Goal: Communication & Community: Answer question/provide support

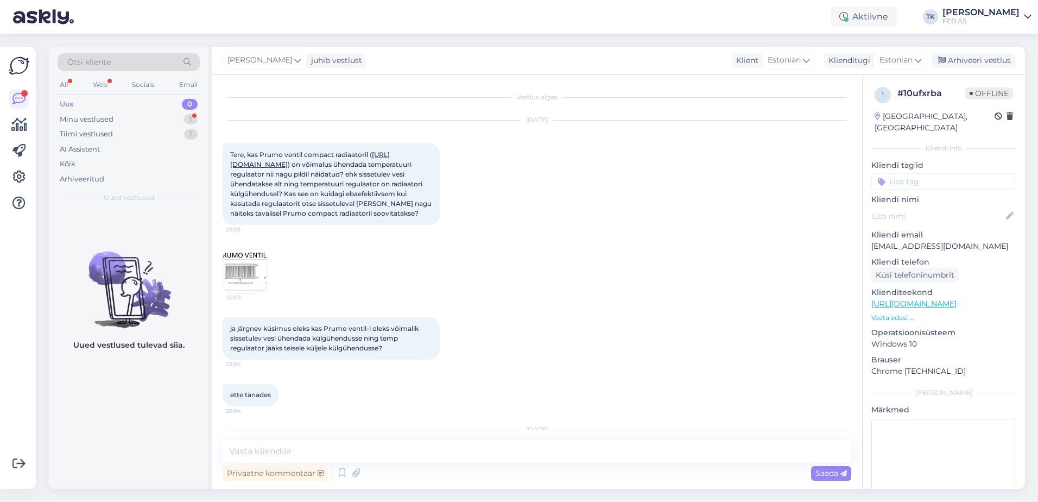
scroll to position [329, 0]
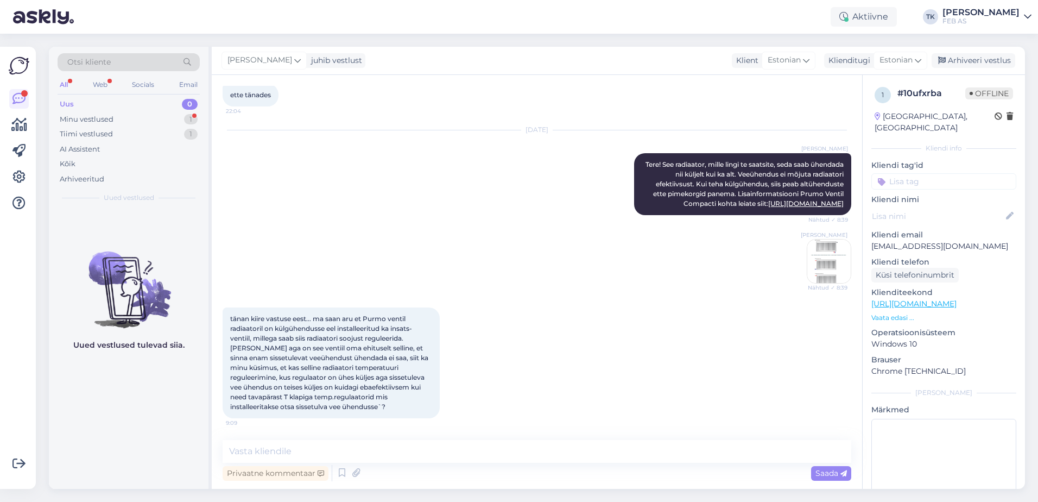
click at [550, 353] on div "tänan kiire vastuse eest... ma saan aru et Purmo ventil radiaatoril on külgühen…" at bounding box center [537, 362] width 629 height 135
click at [371, 441] on textarea at bounding box center [537, 451] width 629 height 23
click at [569, 338] on div "tänan kiire vastuse eest... ma saan aru et Purmo ventil radiaatoril on külgühen…" at bounding box center [537, 362] width 629 height 135
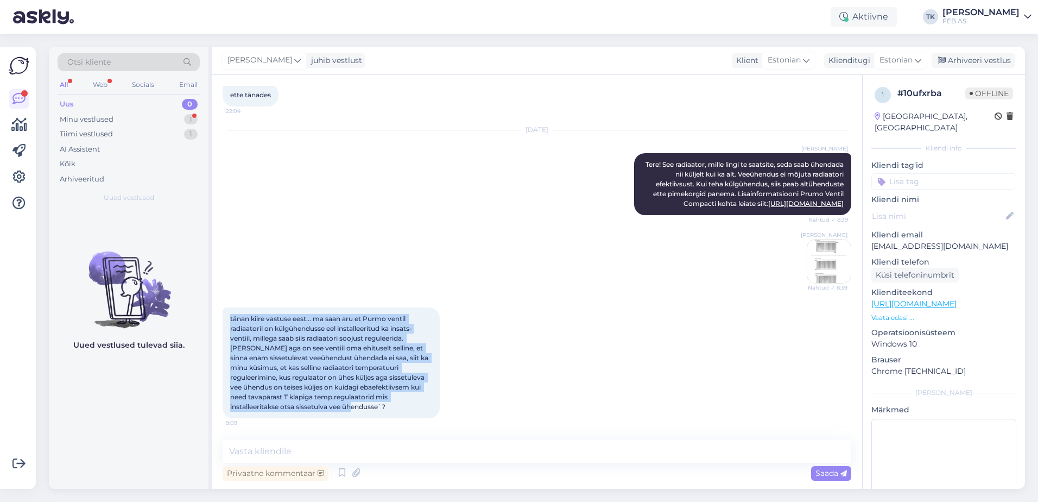
drag, startPoint x: 410, startPoint y: 407, endPoint x: 217, endPoint y: 317, distance: 212.7
click at [217, 317] on div "Vestlus algas [DATE] Tere, kas Prumo ventil compact radiaatoril ( [URL][DOMAIN_…" at bounding box center [537, 282] width 650 height 414
copy span "tänan kiire vastuse eest... ma saan aru et Purmo ventil radiaatoril on külgühen…"
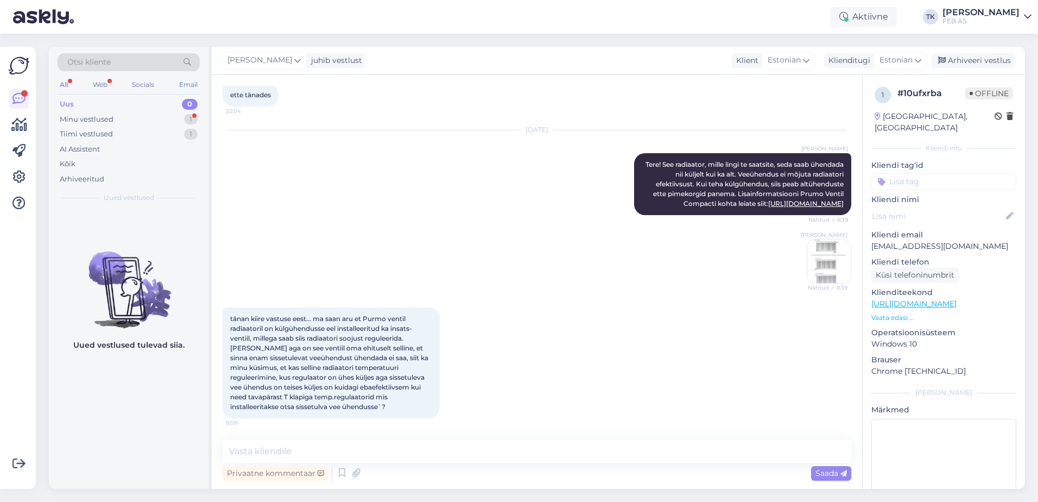
click at [276, 188] on div "[DATE] Triinu [PERSON_NAME] Tere! See radiaator, mille lingi te saatsite, seda …" at bounding box center [537, 206] width 629 height 177
click at [110, 112] on div "Minu vestlused 1" at bounding box center [129, 119] width 142 height 15
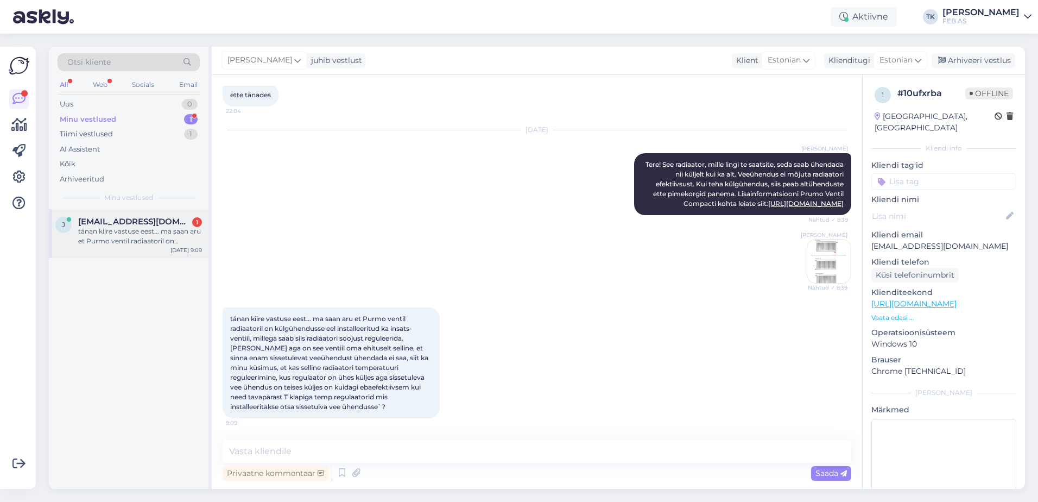
click at [149, 236] on div "tänan kiire vastuse eest... ma saan aru et Purmo ventil radiaatoril on külgühen…" at bounding box center [140, 236] width 124 height 20
click at [347, 228] on div "[DATE] Triinu [PERSON_NAME] Tere! See radiaator, mille lingi te saatsite, seda …" at bounding box center [537, 206] width 629 height 177
click at [98, 177] on div "Arhiveeritud" at bounding box center [82, 179] width 45 height 11
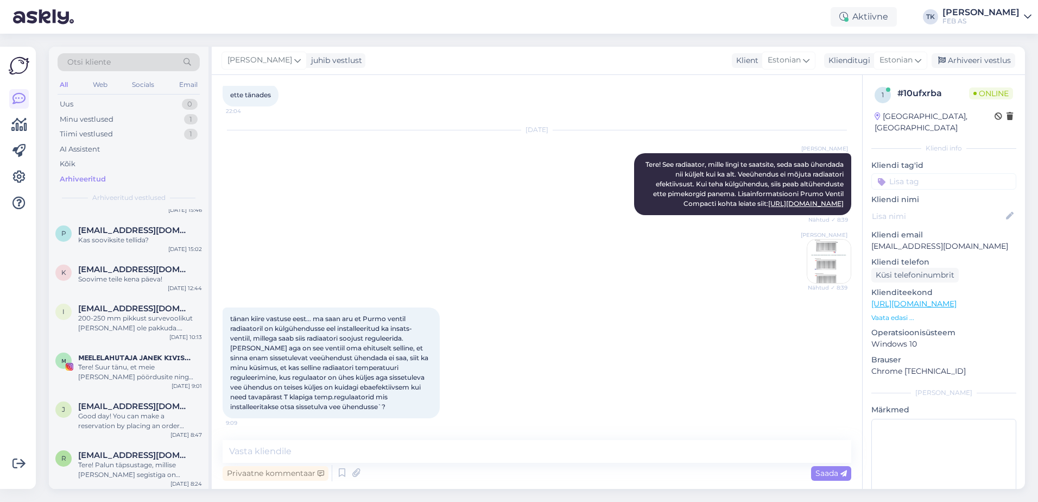
scroll to position [651, 0]
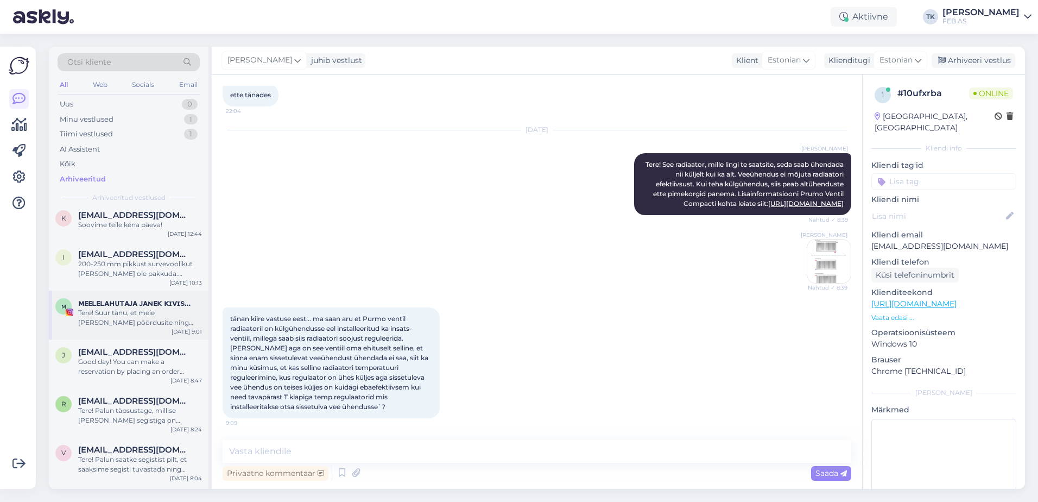
click at [132, 313] on div "Tere! Suur tänu, et meie [PERSON_NAME] pöördusite ning oma ideed jagasite! Meil…" at bounding box center [140, 318] width 124 height 20
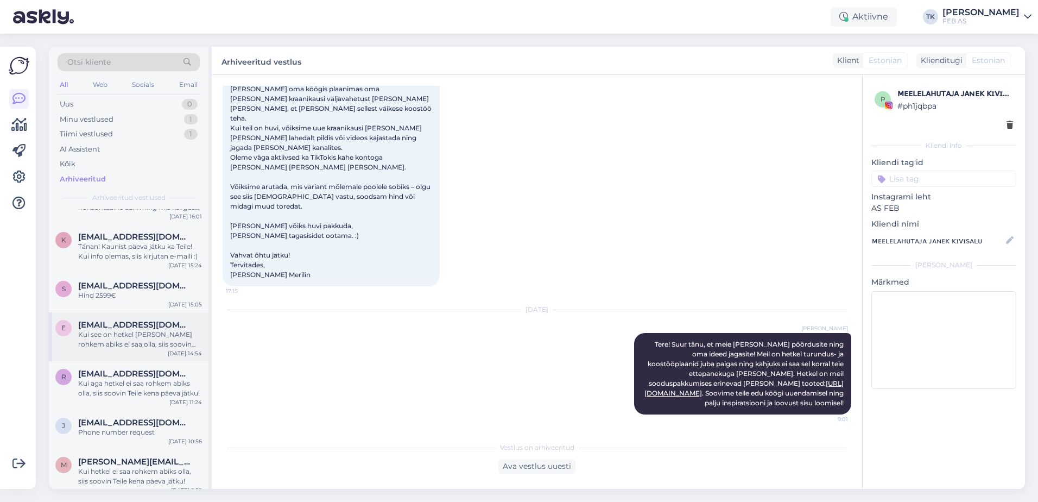
scroll to position [0, 0]
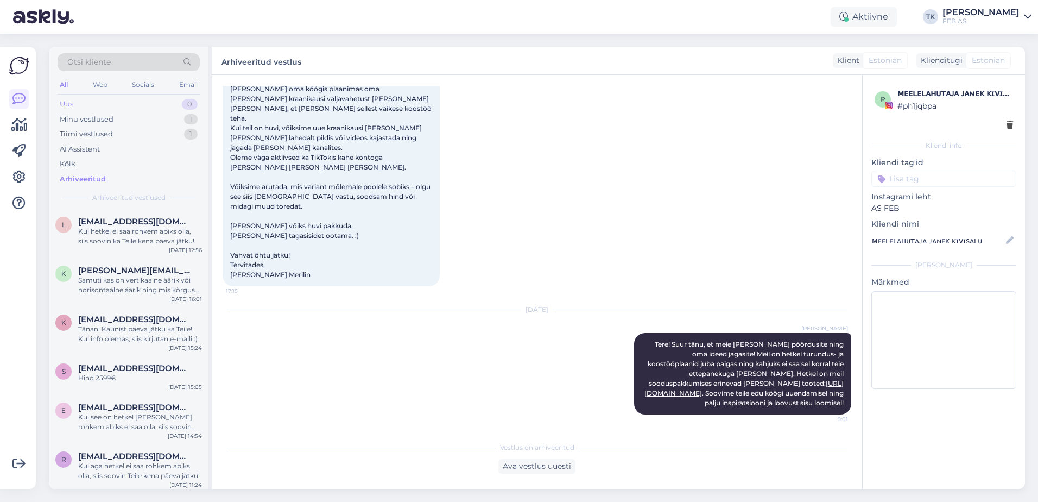
click at [75, 100] on div "Uus 0" at bounding box center [129, 104] width 142 height 15
